Goal: Task Accomplishment & Management: Manage account settings

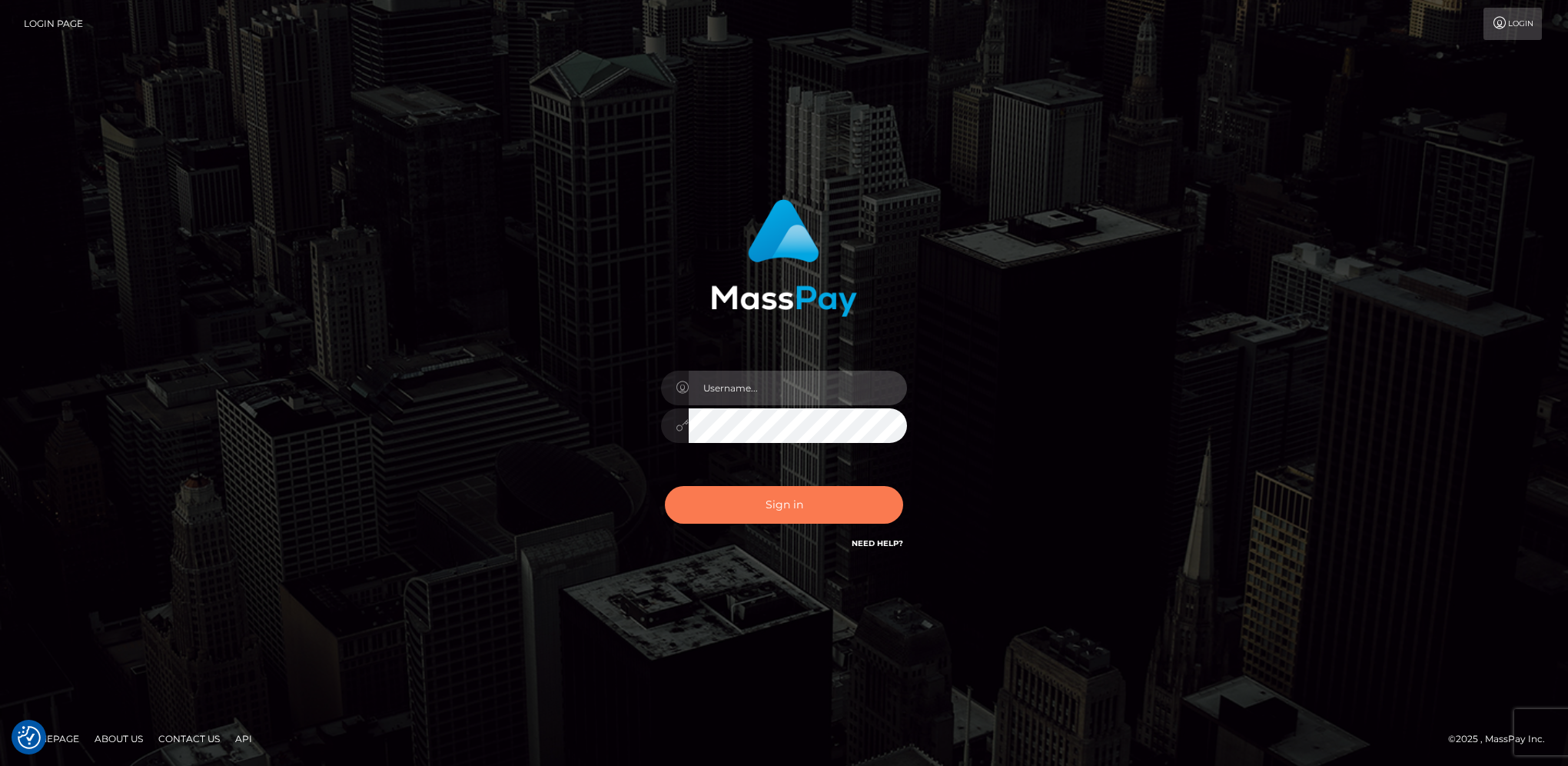
type input "hengland"
click at [768, 498] on button "Sign in" at bounding box center [784, 505] width 239 height 38
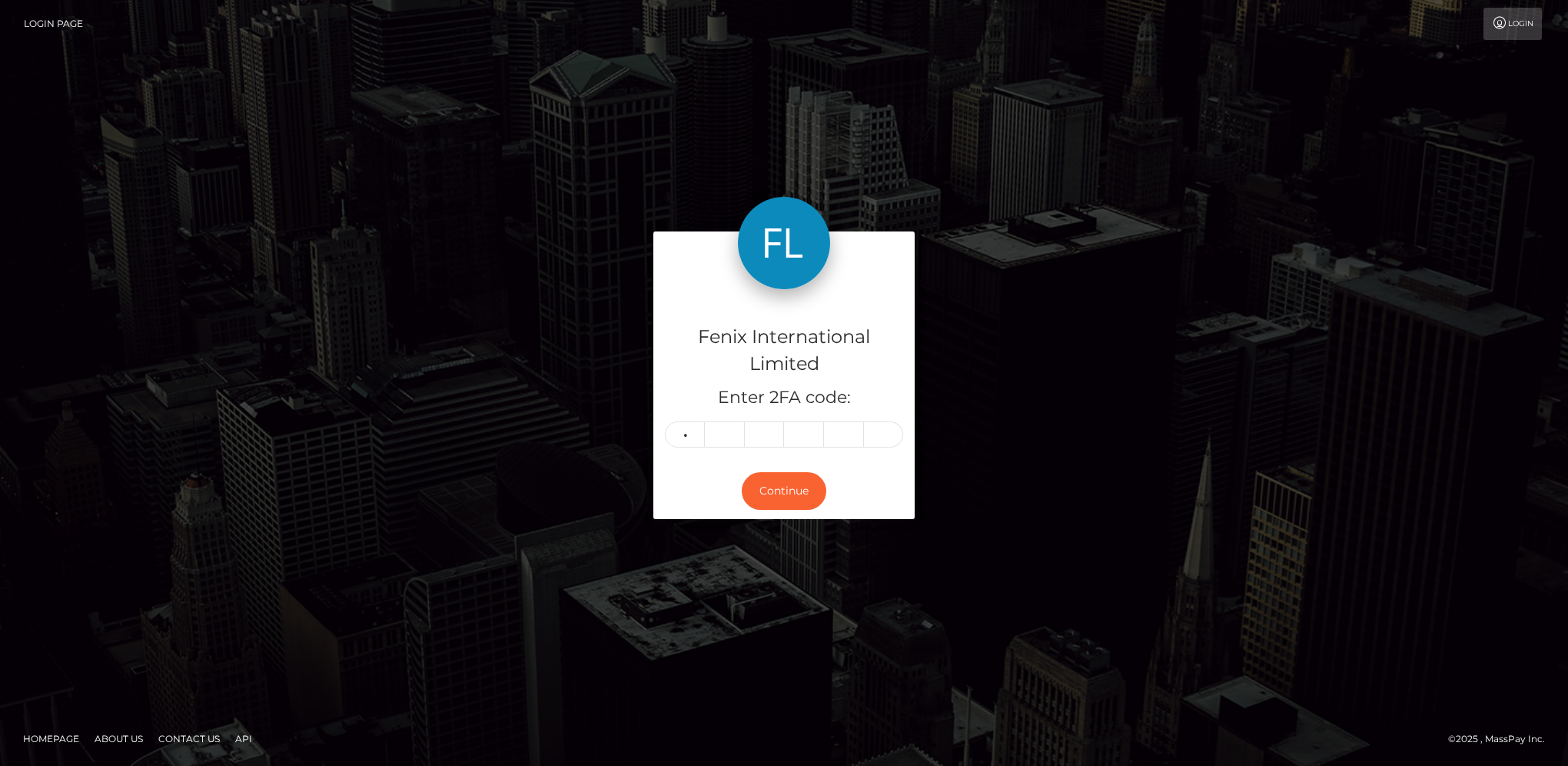
type input "5"
type input "1"
type input "0"
type input "5"
type input "4"
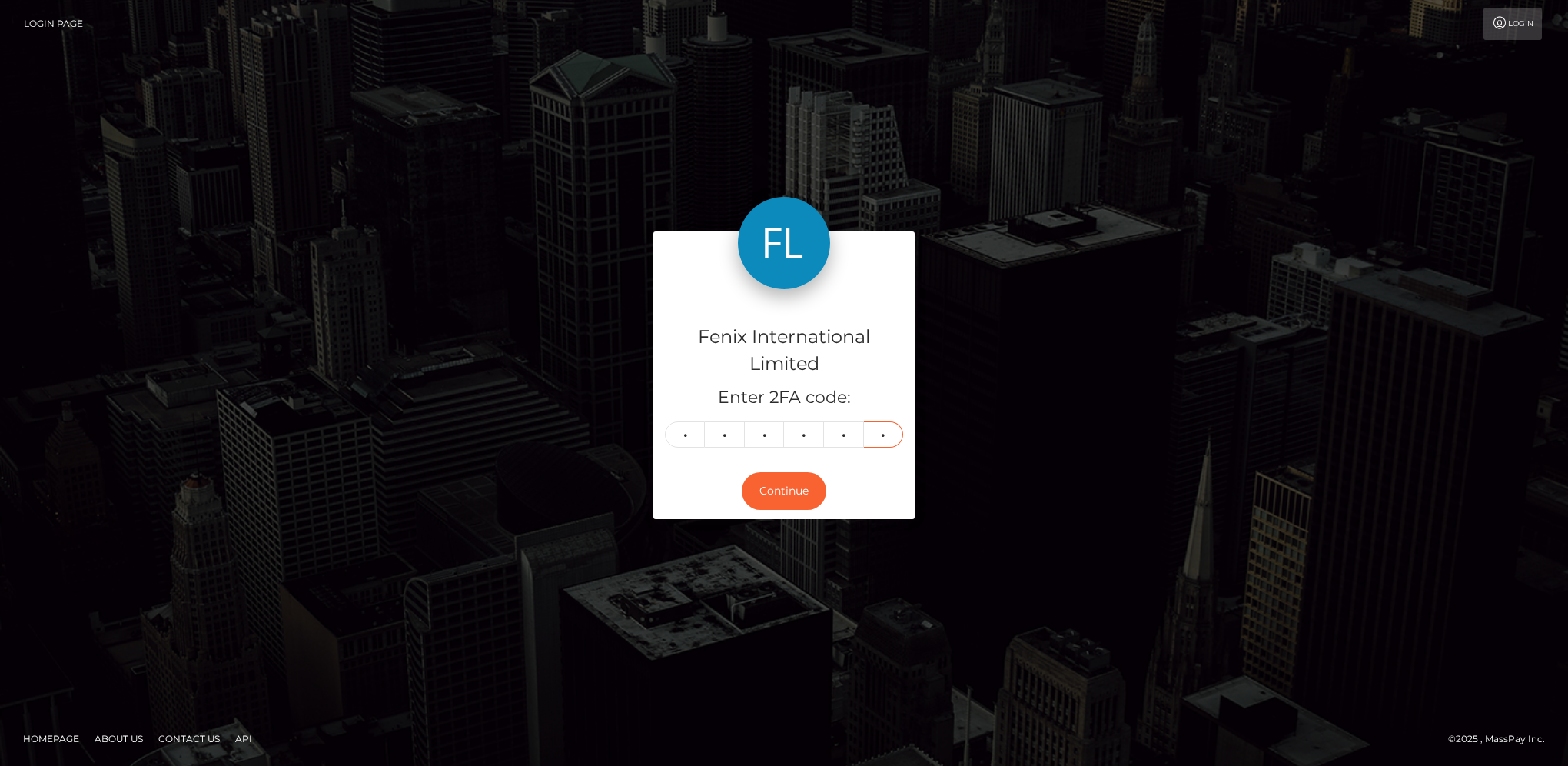
type input "6"
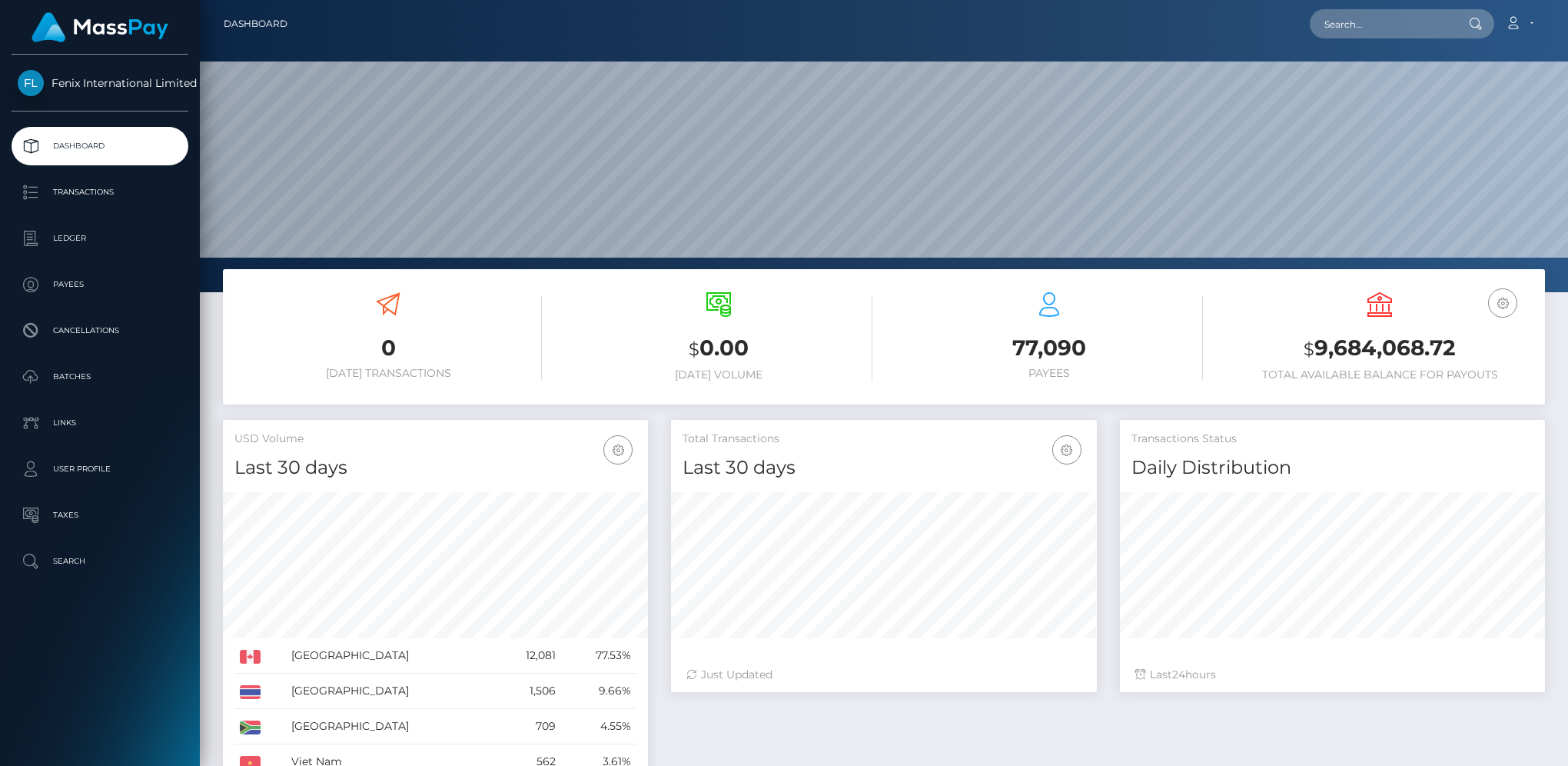
scroll to position [272, 424]
click at [77, 371] on p "Batches" at bounding box center [100, 376] width 165 height 23
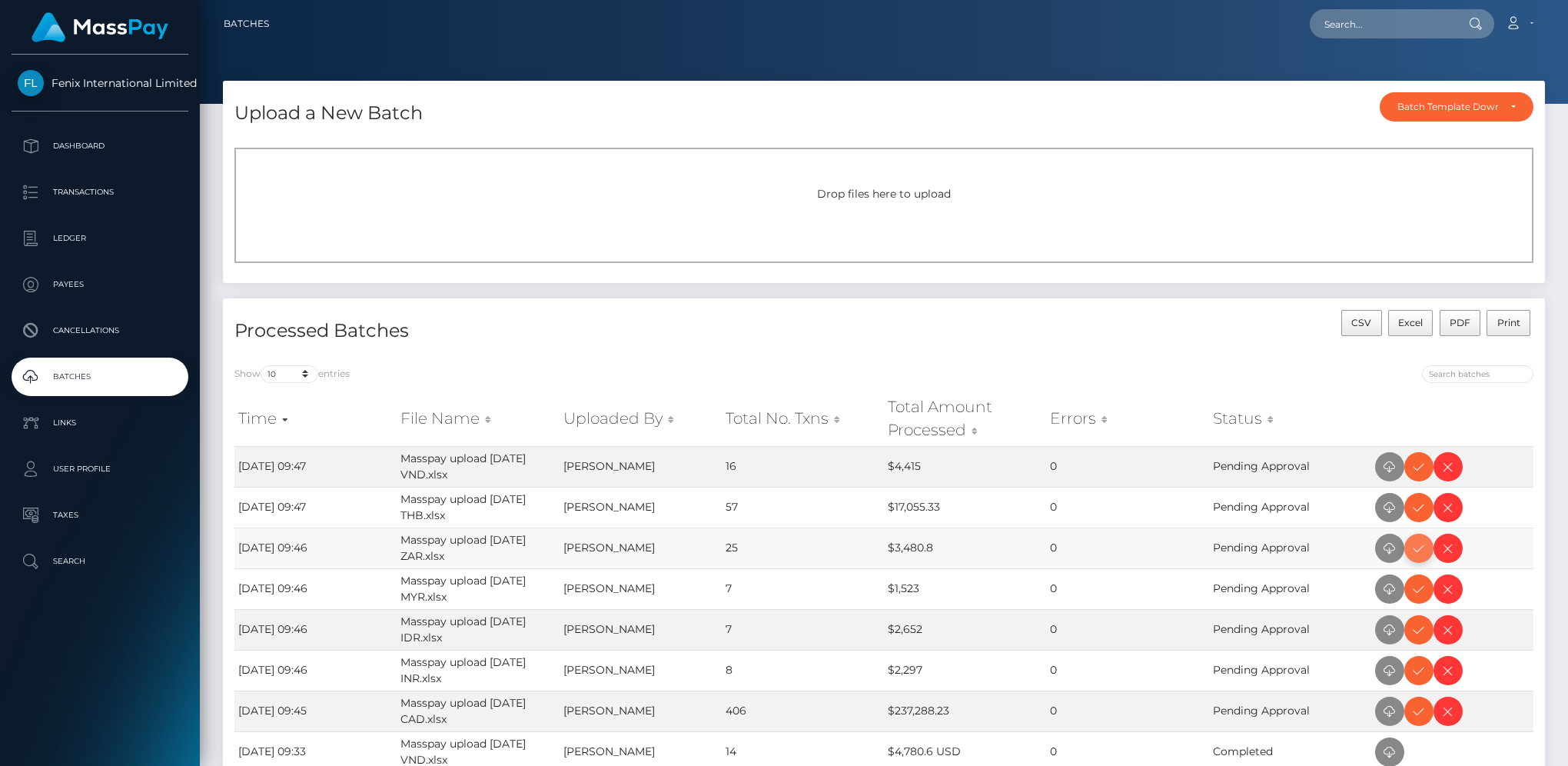
click at [1418, 544] on icon at bounding box center [1418, 549] width 18 height 19
drag, startPoint x: 1415, startPoint y: 465, endPoint x: 1543, endPoint y: 431, distance: 132.4
click at [1415, 465] on icon at bounding box center [1418, 467] width 18 height 19
drag, startPoint x: 1413, startPoint y: 516, endPoint x: 1559, endPoint y: 480, distance: 150.4
click at [1413, 516] on icon at bounding box center [1418, 508] width 18 height 19
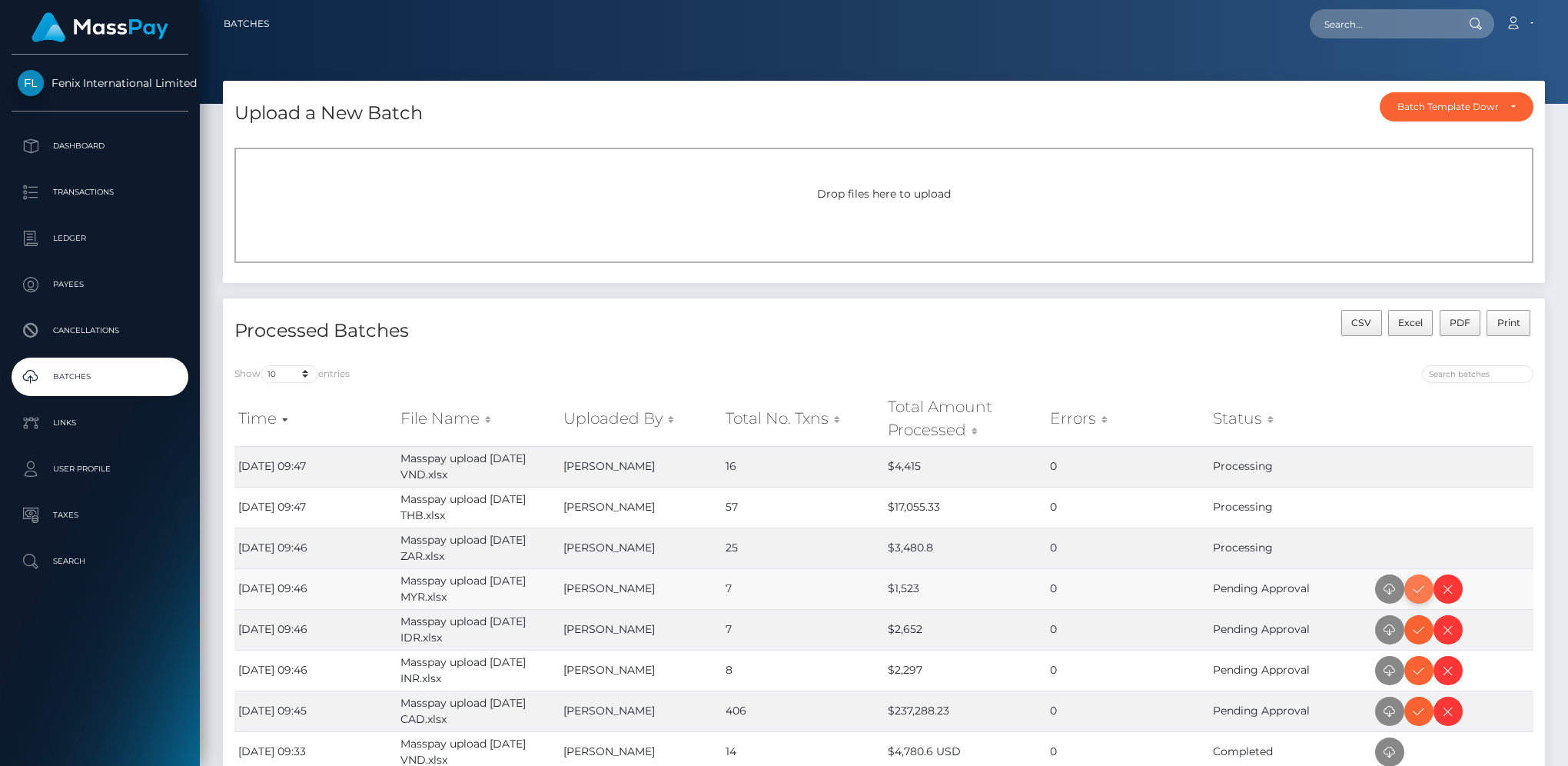
drag, startPoint x: 1413, startPoint y: 593, endPoint x: 1426, endPoint y: 587, distance: 14.3
click at [1413, 593] on icon at bounding box center [1418, 589] width 18 height 19
drag, startPoint x: 1426, startPoint y: 674, endPoint x: 1543, endPoint y: 594, distance: 141.7
click at [1426, 674] on icon at bounding box center [1418, 671] width 18 height 19
drag, startPoint x: 1423, startPoint y: 626, endPoint x: 1428, endPoint y: 619, distance: 8.6
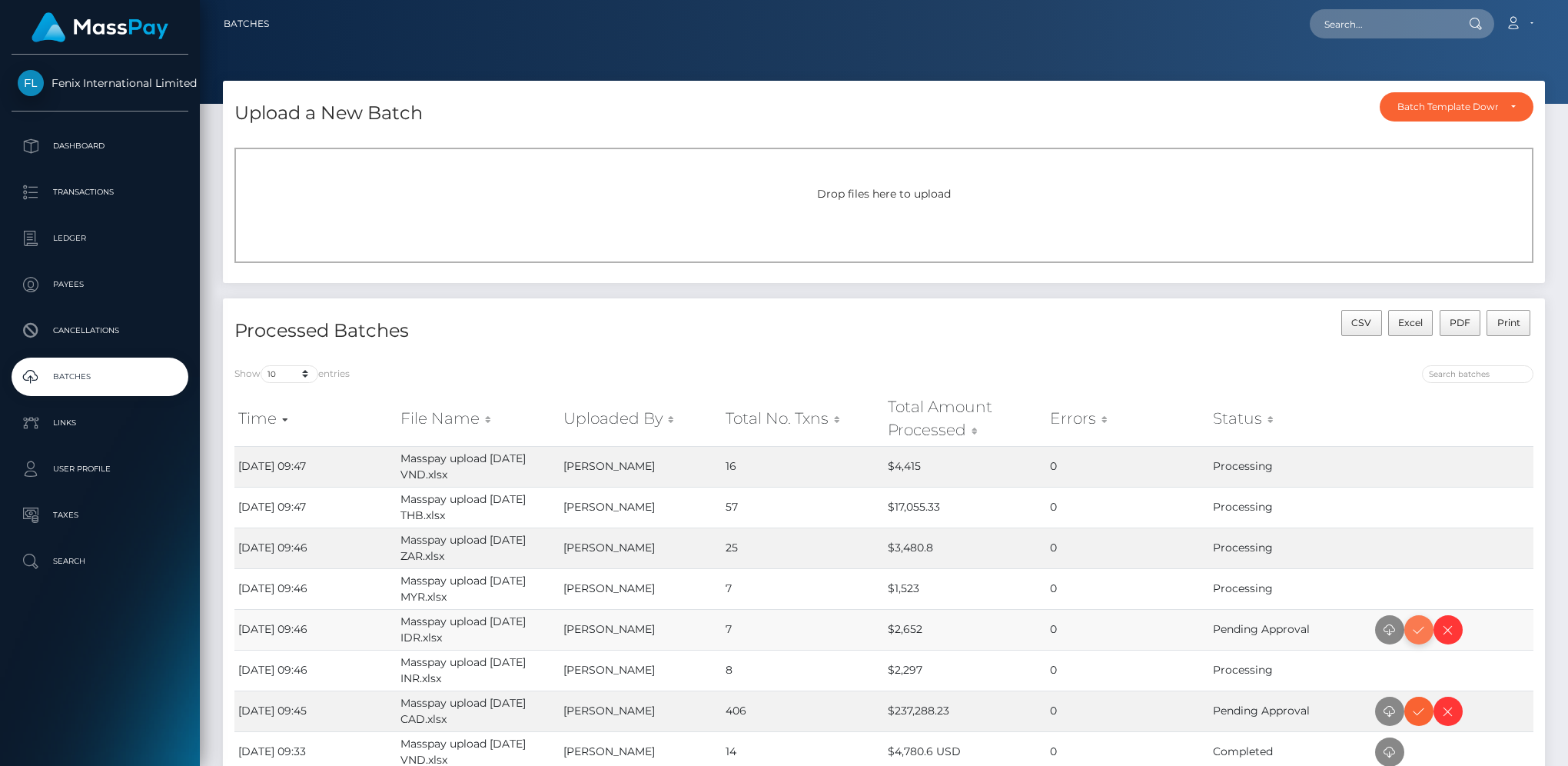
click at [1423, 626] on icon at bounding box center [1418, 630] width 18 height 19
click at [1424, 714] on icon at bounding box center [1418, 711] width 18 height 19
